Goal: Information Seeking & Learning: Learn about a topic

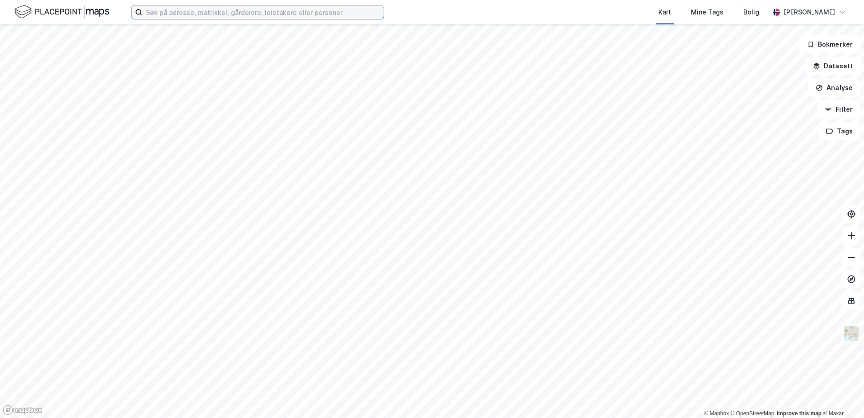
click at [166, 15] on input at bounding box center [262, 12] width 241 height 14
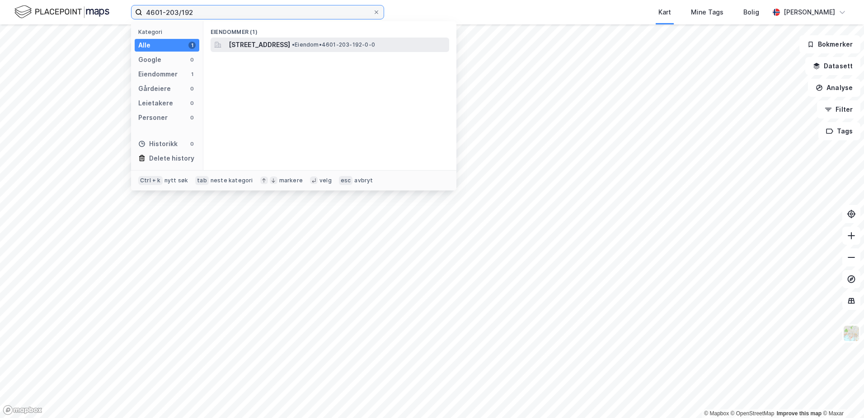
type input "4601-203/192"
click at [275, 47] on span "[STREET_ADDRESS]" at bounding box center [259, 44] width 61 height 11
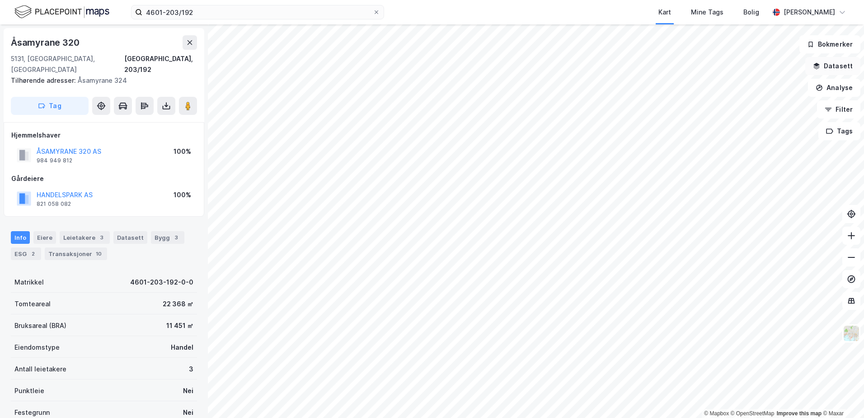
click at [820, 65] on icon "button" at bounding box center [817, 65] width 6 height 4
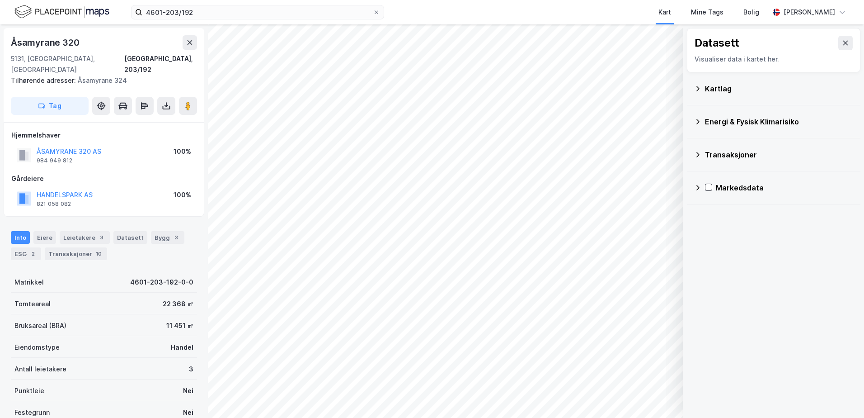
click at [695, 86] on icon at bounding box center [697, 88] width 7 height 7
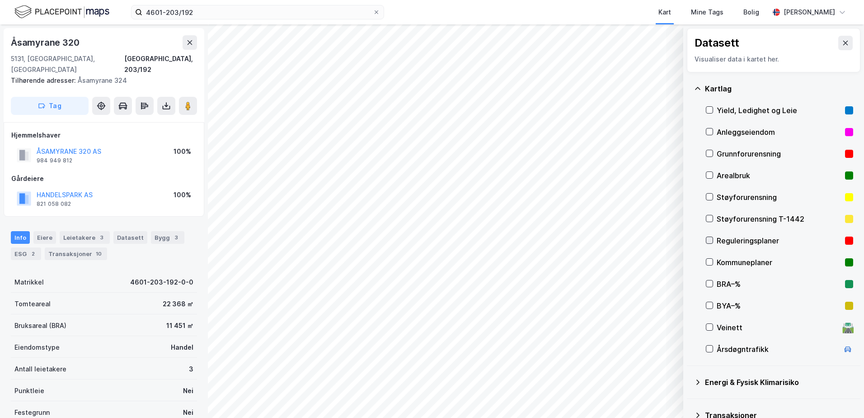
click at [710, 238] on icon at bounding box center [709, 240] width 6 height 6
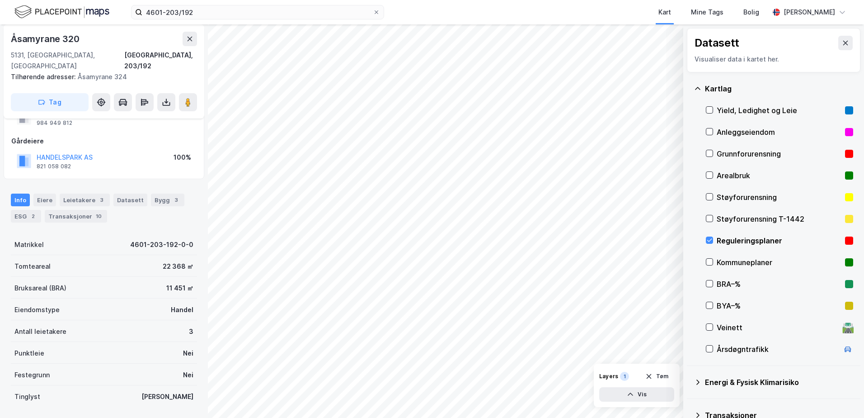
scroll to position [85, 0]
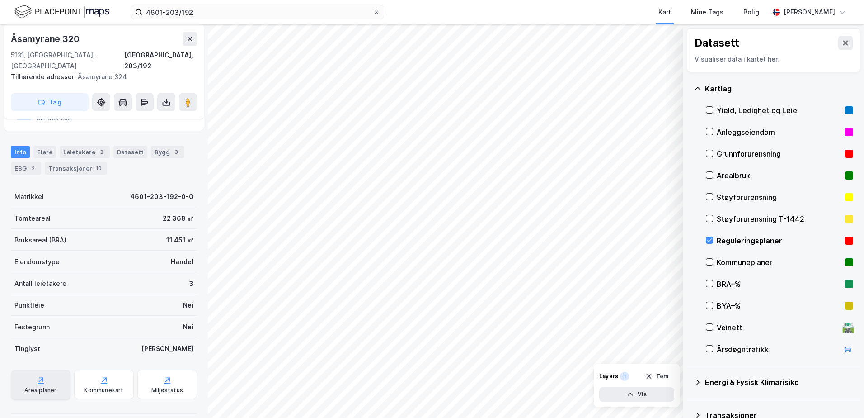
click at [47, 386] on div "Arealplaner" at bounding box center [40, 389] width 32 height 7
click at [710, 240] on icon at bounding box center [709, 240] width 6 height 6
click at [696, 87] on icon at bounding box center [697, 88] width 7 height 7
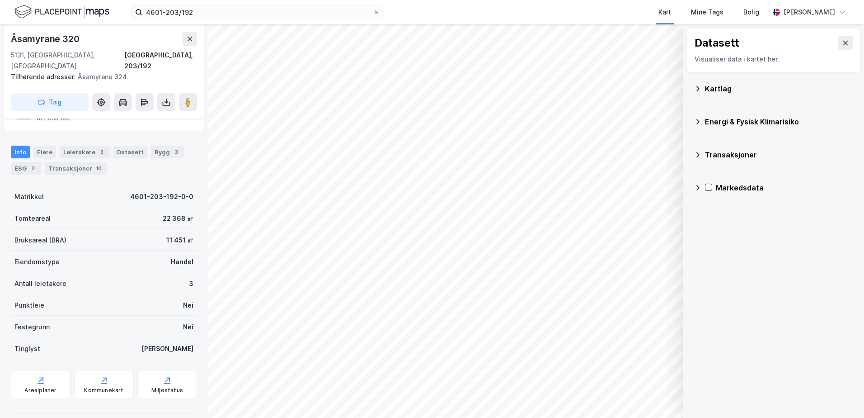
click at [699, 119] on icon at bounding box center [697, 121] width 7 height 7
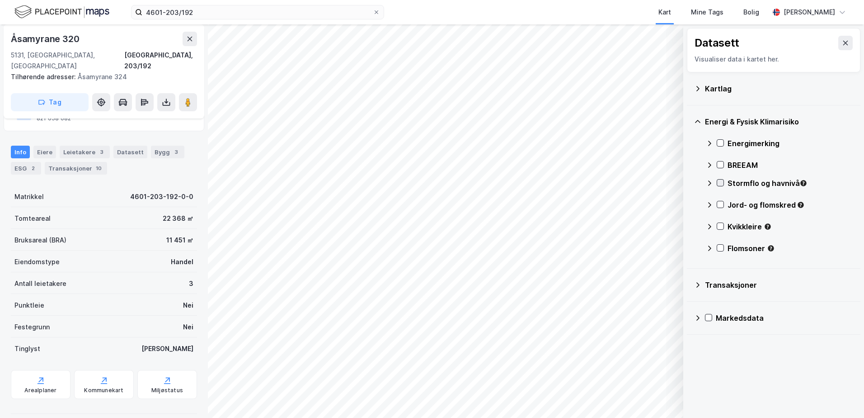
click at [720, 184] on icon at bounding box center [720, 182] width 6 height 6
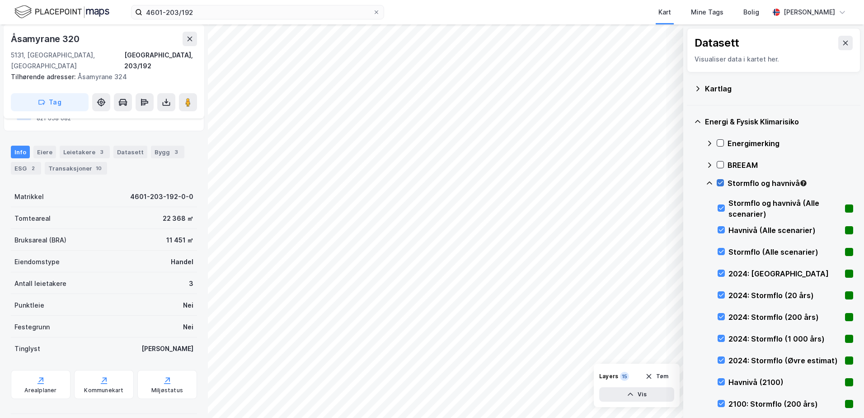
click at [720, 184] on icon at bounding box center [720, 182] width 5 height 3
click at [722, 183] on icon at bounding box center [720, 182] width 5 height 3
click at [720, 183] on icon at bounding box center [720, 182] width 6 height 6
click at [709, 184] on icon at bounding box center [709, 182] width 7 height 7
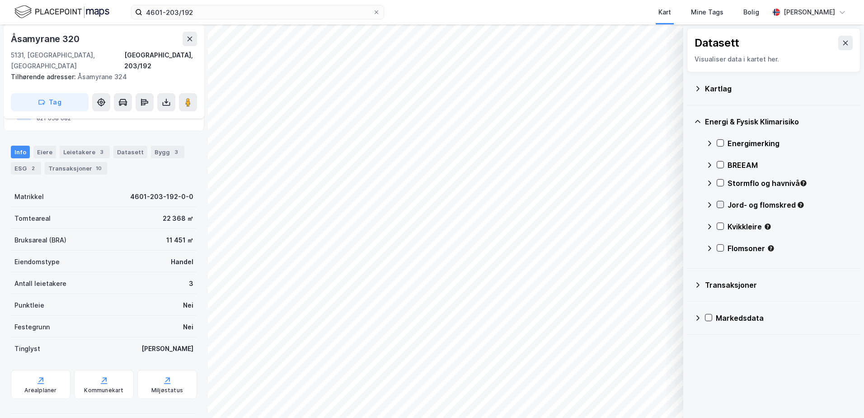
click at [719, 204] on icon at bounding box center [720, 204] width 6 height 6
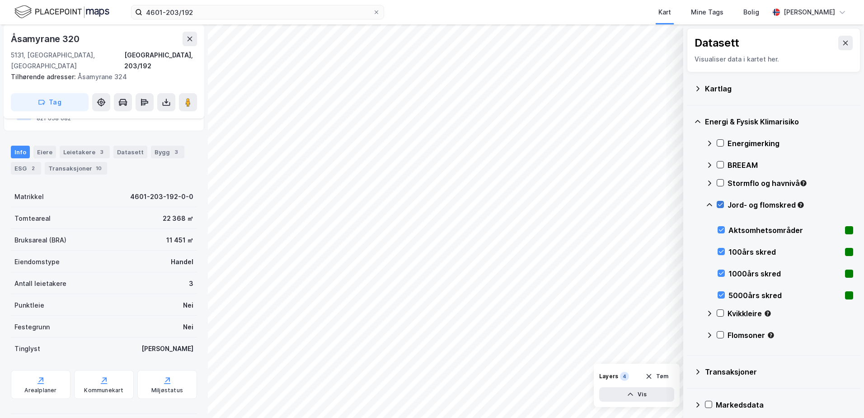
click at [719, 204] on icon at bounding box center [720, 204] width 6 height 6
click at [710, 205] on icon at bounding box center [709, 204] width 7 height 7
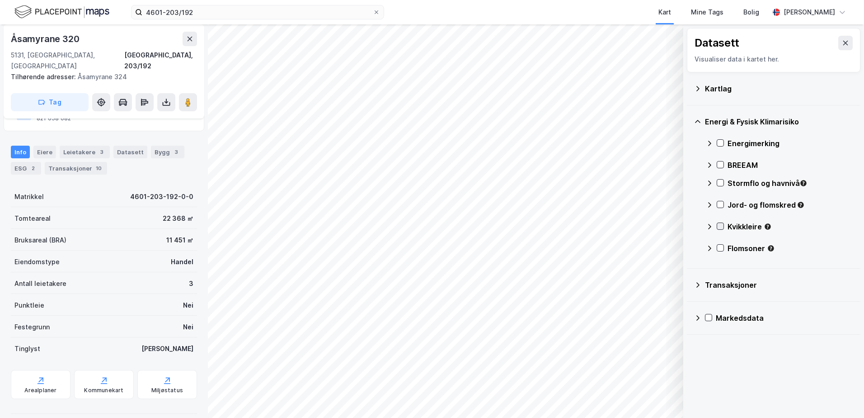
click at [724, 226] on div at bounding box center [720, 225] width 7 height 7
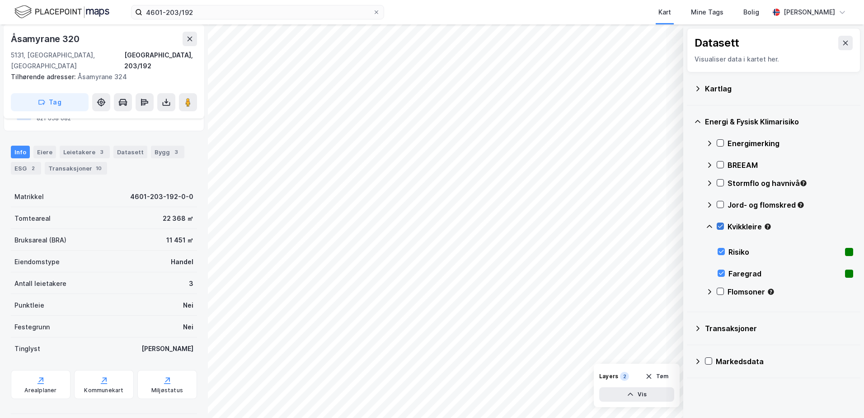
click at [723, 228] on icon at bounding box center [720, 226] width 6 height 6
click at [708, 225] on icon at bounding box center [709, 226] width 7 height 7
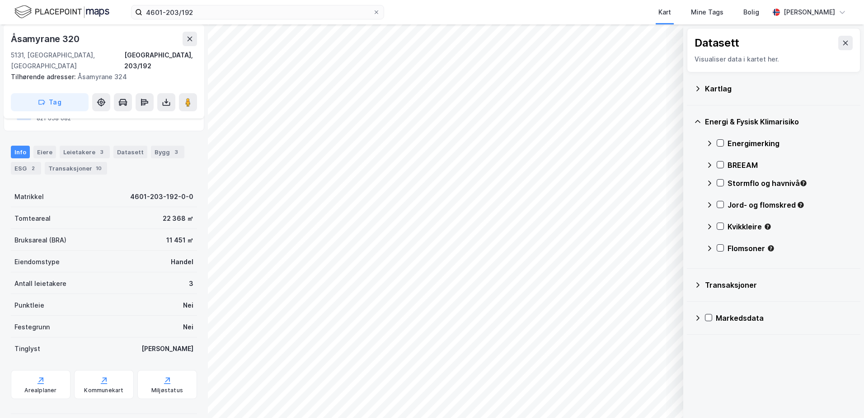
click at [724, 248] on div "Flomsoner" at bounding box center [779, 252] width 147 height 22
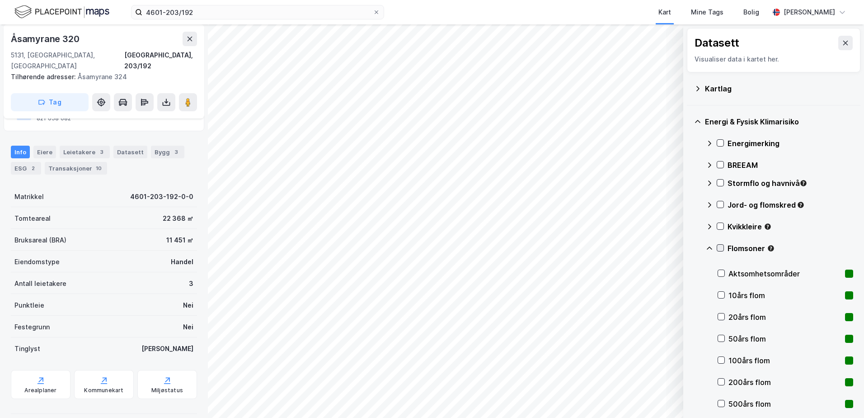
click at [721, 248] on icon at bounding box center [720, 248] width 6 height 6
click at [719, 246] on icon at bounding box center [720, 248] width 6 height 6
